Goal: Book appointment/travel/reservation

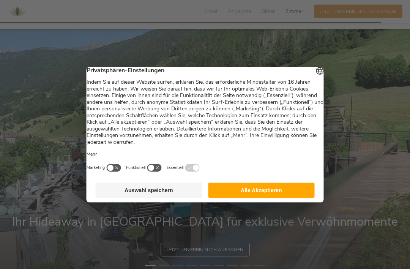
scroll to position [1392, 0]
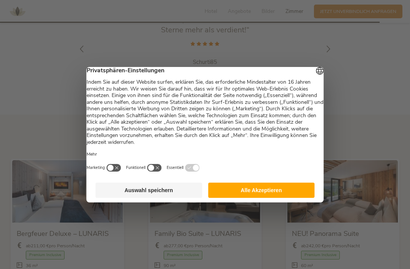
click at [286, 194] on button "Alle Akzeptieren" at bounding box center [261, 189] width 107 height 15
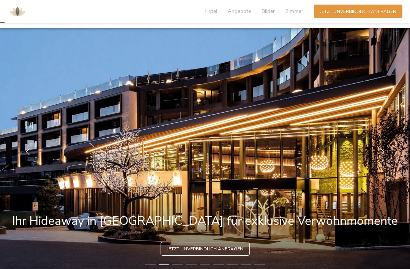
scroll to position [0, 0]
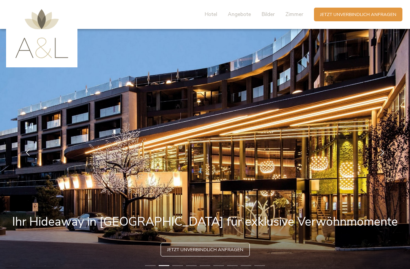
click at [244, 13] on span "Angebote" at bounding box center [239, 14] width 23 height 7
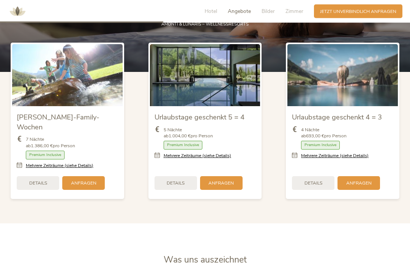
scroll to position [753, 0]
click at [182, 186] on span "Details" at bounding box center [176, 183] width 18 height 6
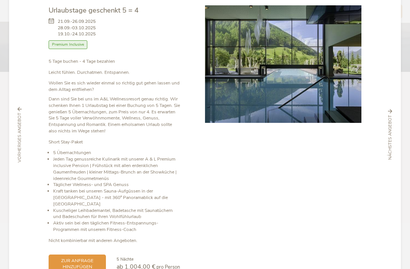
scroll to position [37, 0]
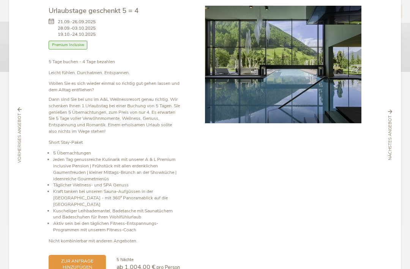
click at [98, 258] on span "zur Anfrage hinzufügen" at bounding box center [77, 264] width 45 height 13
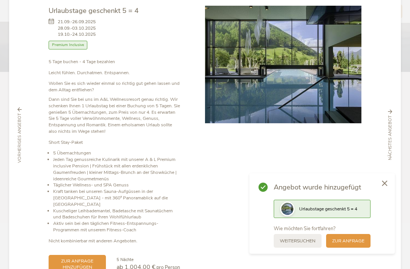
click at [100, 255] on div "zur Anfrage hinzufügen" at bounding box center [77, 264] width 57 height 19
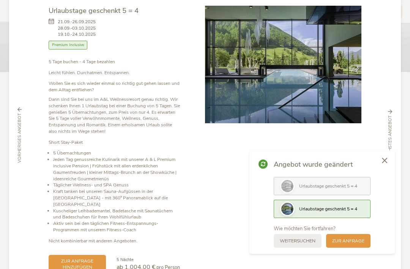
click at [98, 258] on span "zur Anfrage hinzufügen" at bounding box center [77, 264] width 45 height 13
click at [352, 244] on span "zur Anfrage" at bounding box center [348, 240] width 32 height 6
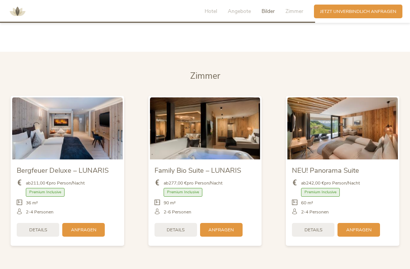
scroll to position [1454, 0]
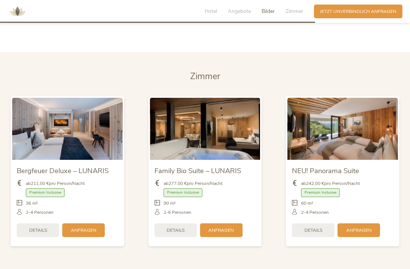
click at [318, 236] on div "Details" at bounding box center [313, 230] width 43 height 14
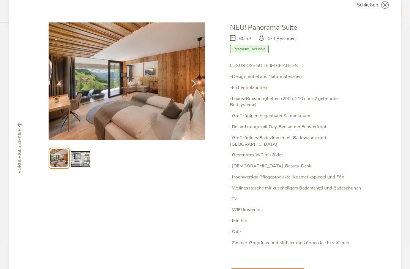
scroll to position [18, 0]
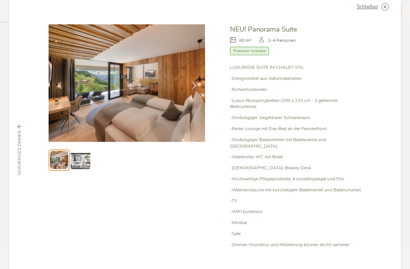
click at [82, 161] on img at bounding box center [80, 159] width 19 height 19
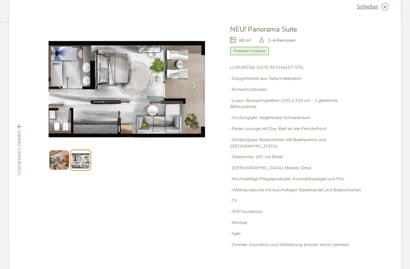
click at [54, 160] on img at bounding box center [58, 159] width 19 height 19
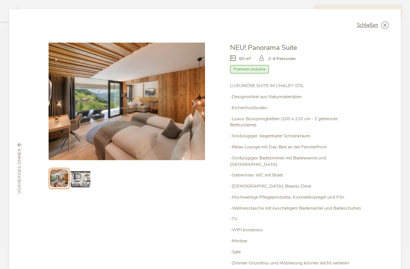
scroll to position [0, 0]
click at [86, 174] on img at bounding box center [80, 177] width 19 height 19
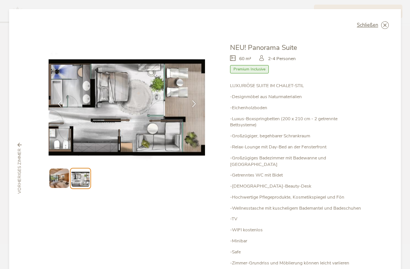
click at [97, 124] on img at bounding box center [127, 101] width 157 height 117
click at [70, 122] on img at bounding box center [127, 101] width 157 height 117
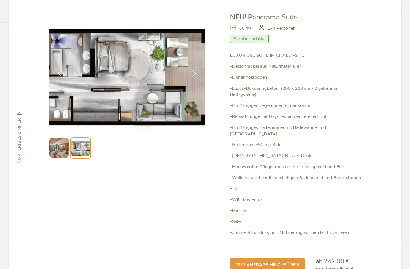
scroll to position [30, 0]
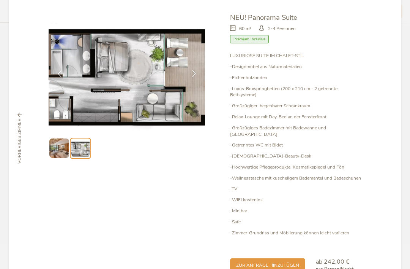
click at [292, 262] on span "zur Anfrage hinzufügen" at bounding box center [267, 265] width 63 height 6
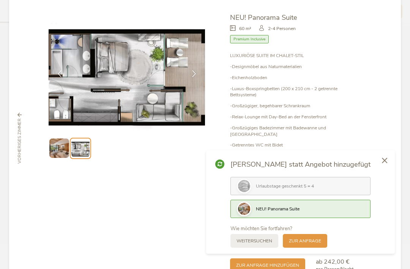
click at [321, 244] on span "zur Anfrage" at bounding box center [305, 240] width 32 height 6
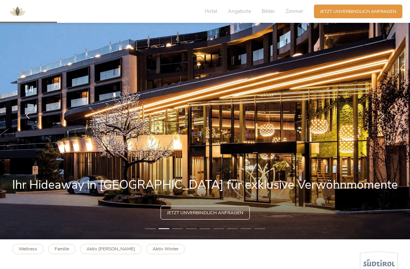
scroll to position [0, 0]
